Goal: Task Accomplishment & Management: Complete application form

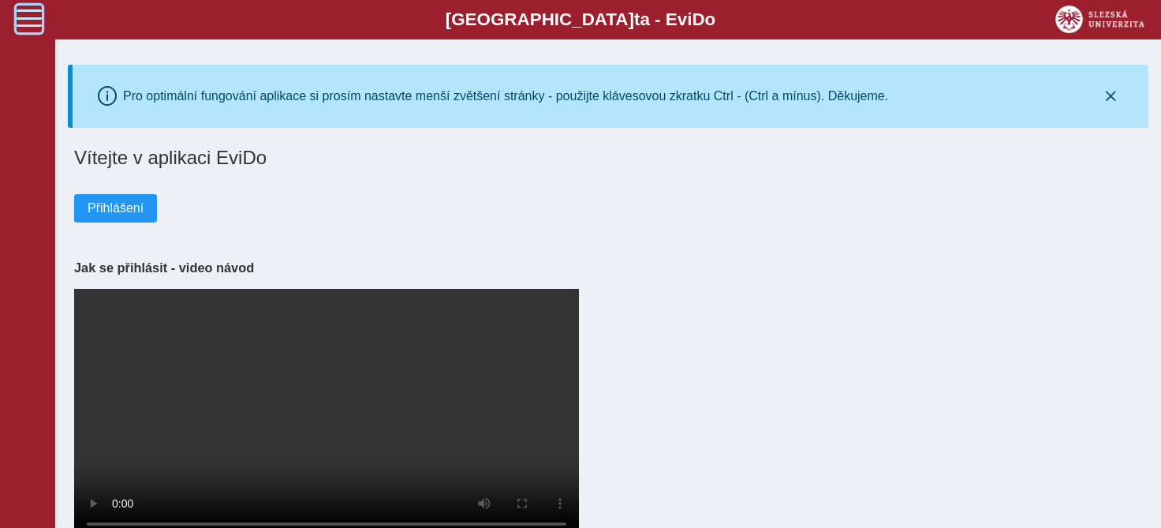
click at [26, 14] on span at bounding box center [29, 18] width 25 height 25
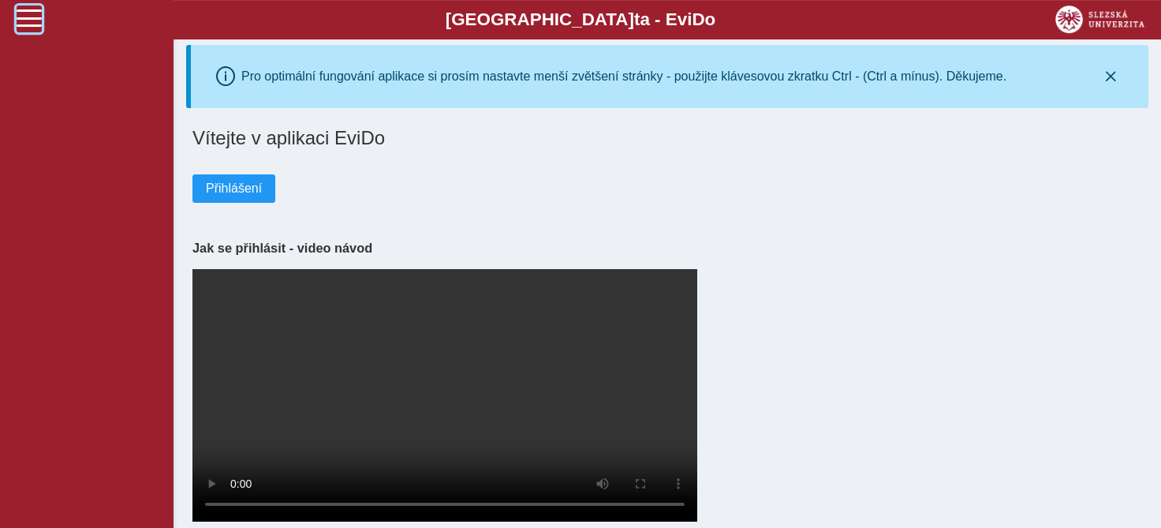
scroll to position [40, 0]
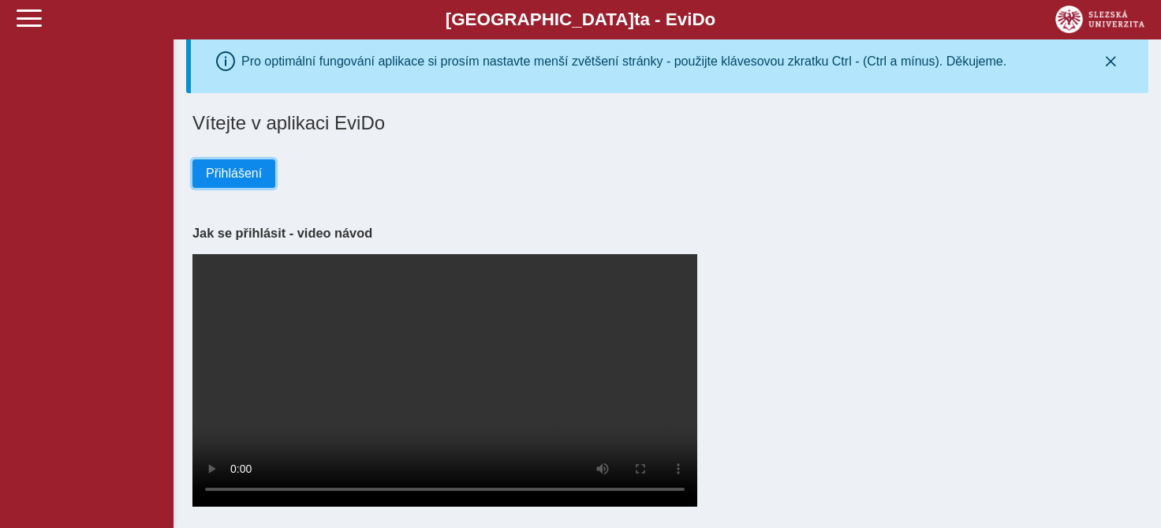
click at [209, 166] on span "Přihlášení" at bounding box center [234, 173] width 56 height 14
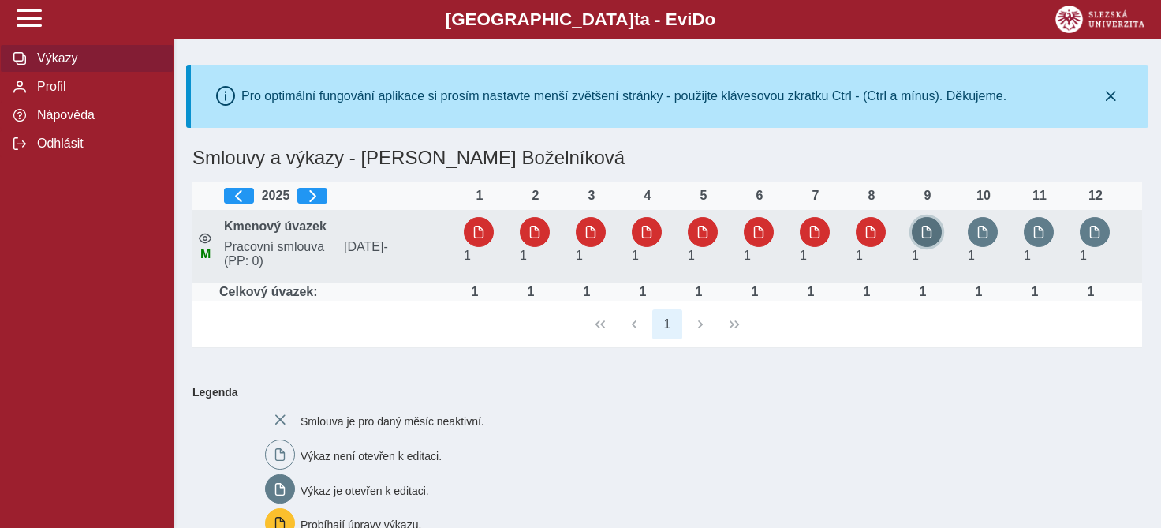
click at [931, 223] on button "button" at bounding box center [927, 232] width 30 height 30
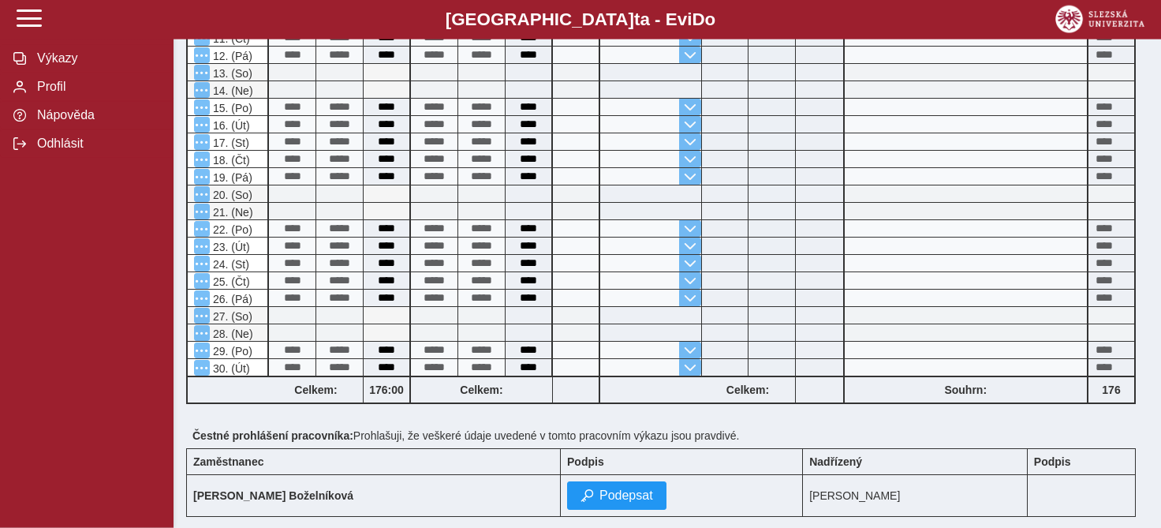
scroll to position [785, 0]
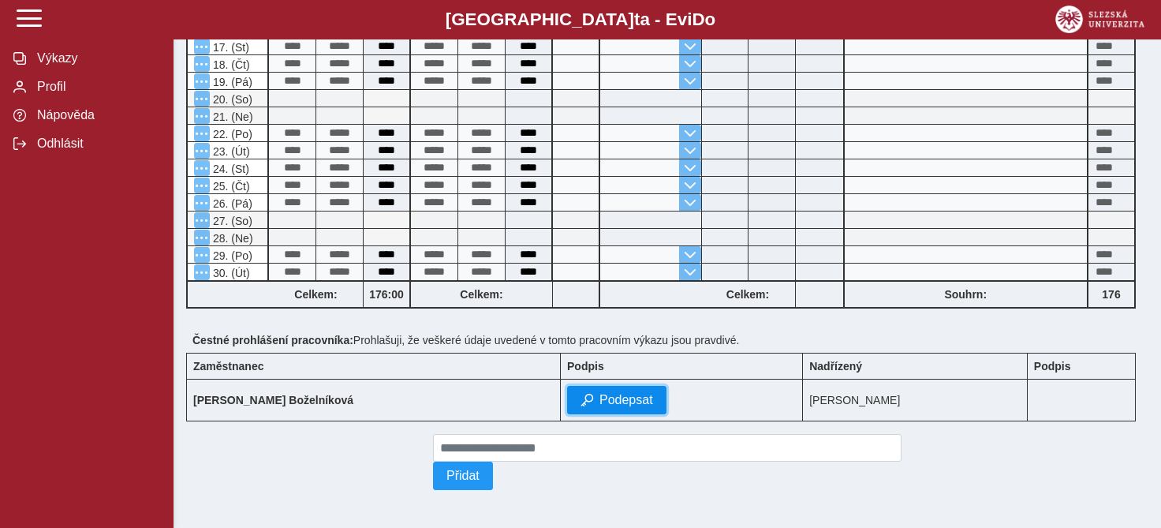
click at [599, 393] on span "Podepsat" at bounding box center [626, 400] width 54 height 14
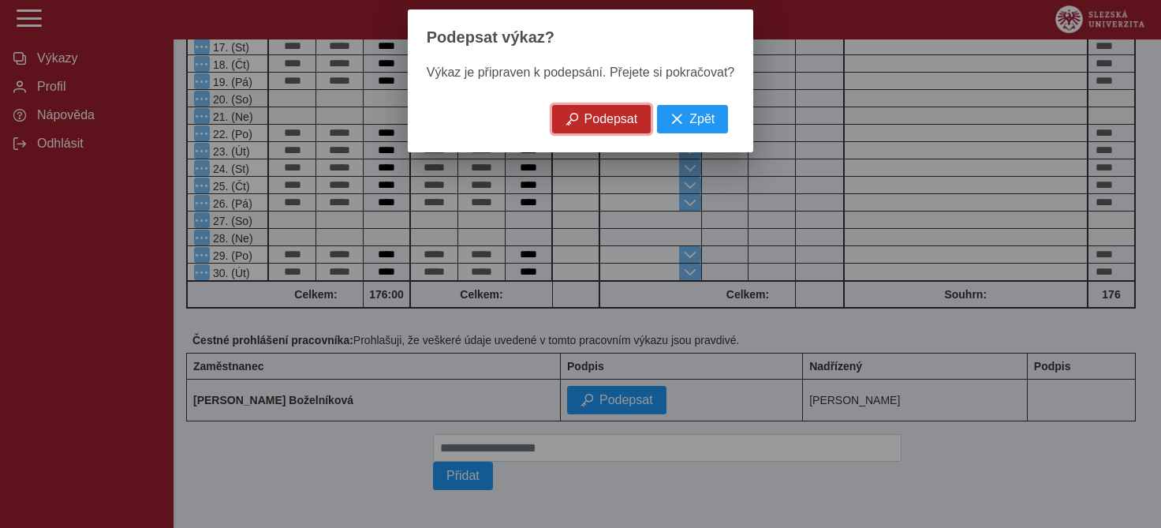
click at [609, 126] on span "Podepsat" at bounding box center [611, 119] width 54 height 14
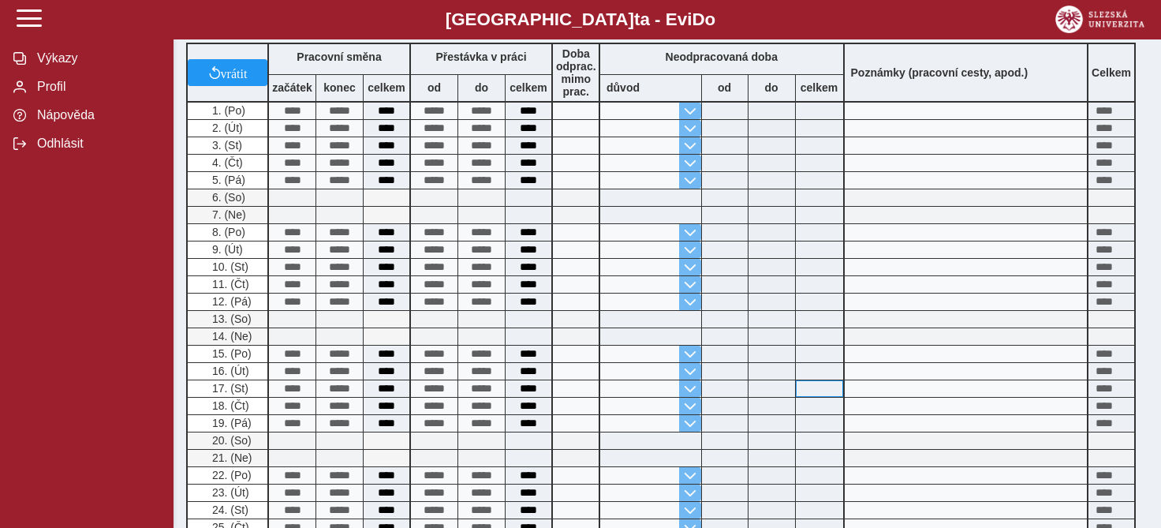
scroll to position [841, 0]
